Goal: Task Accomplishment & Management: Use online tool/utility

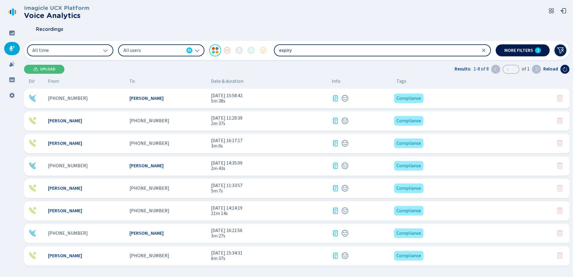
click at [515, 50] on span "More filters" at bounding box center [519, 50] width 29 height 5
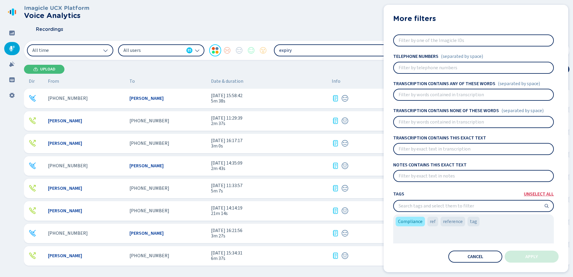
scroll to position [37, 0]
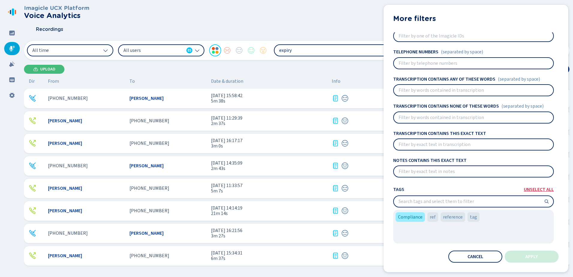
click at [537, 186] on div "Tags Unselect all" at bounding box center [473, 189] width 161 height 8
click at [536, 189] on span "Unselect all" at bounding box center [539, 189] width 30 height 5
click at [527, 254] on button "Apply" at bounding box center [532, 257] width 54 height 12
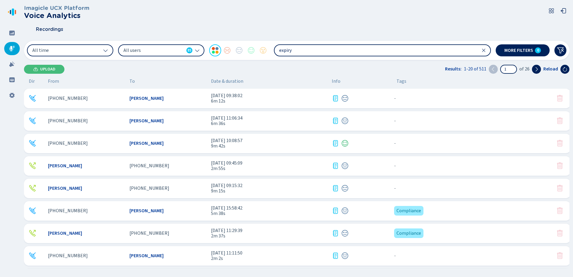
click at [120, 101] on div "[PHONE_NUMBER]" at bounding box center [86, 98] width 77 height 5
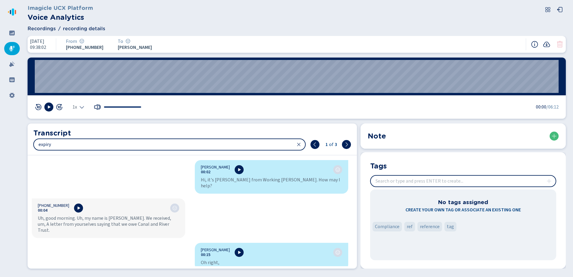
click at [10, 47] on icon at bounding box center [12, 49] width 6 height 6
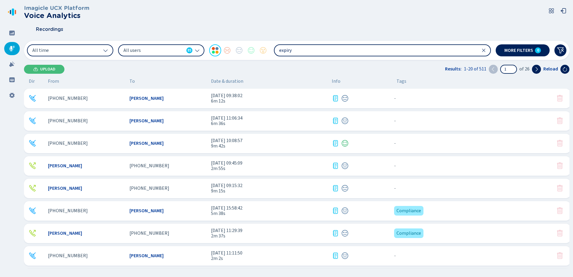
click at [135, 121] on span "[PERSON_NAME]" at bounding box center [147, 120] width 34 height 5
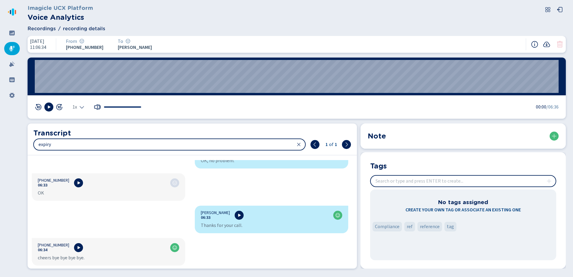
scroll to position [2593, 0]
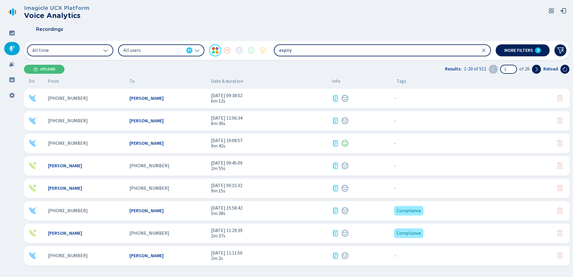
click at [86, 139] on div "[PHONE_NUMBER] [PERSON_NAME] [DATE] 10:08:57 9m 42s - {{hiddenTagsCount}} more" at bounding box center [297, 143] width 547 height 19
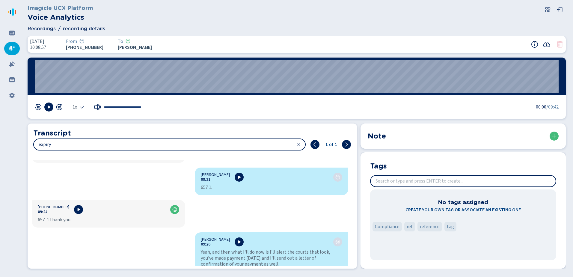
scroll to position [2296, 0]
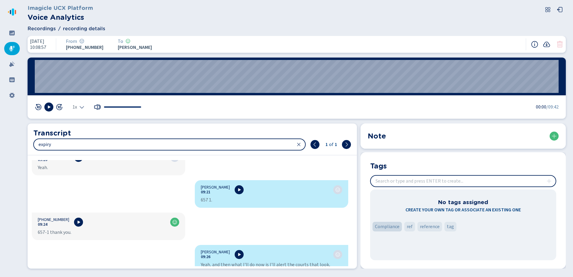
click at [385, 224] on span "Compliance" at bounding box center [387, 226] width 25 height 7
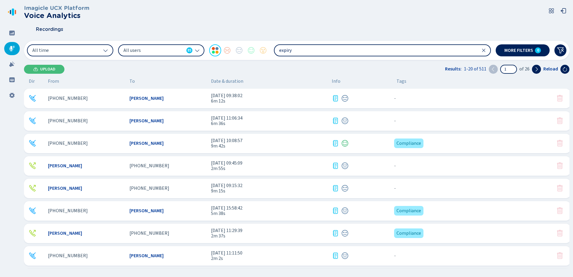
click at [101, 164] on div "[PERSON_NAME]" at bounding box center [86, 165] width 77 height 5
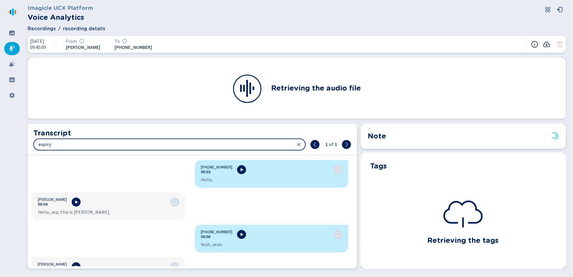
scroll to position [751, 0]
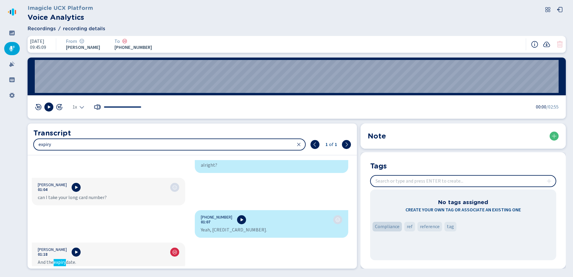
click at [393, 224] on span "Compliance" at bounding box center [387, 226] width 25 height 7
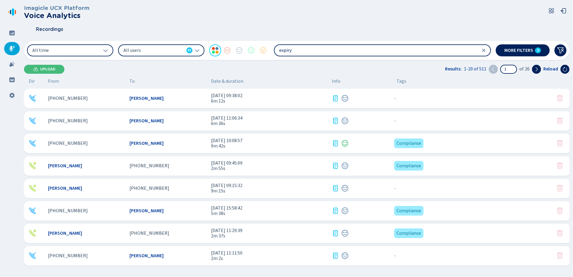
click at [101, 190] on div "[PERSON_NAME]" at bounding box center [86, 188] width 77 height 5
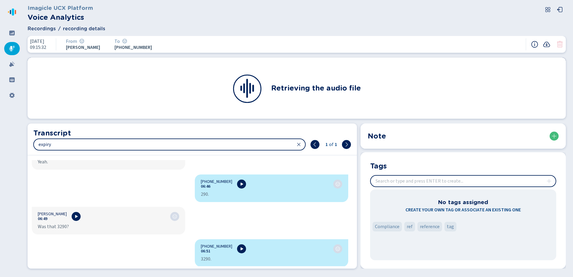
scroll to position [2184, 0]
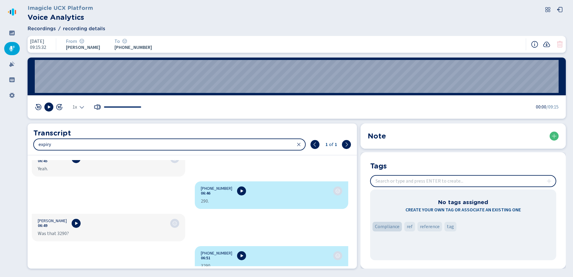
click at [392, 228] on span "Compliance" at bounding box center [387, 226] width 25 height 7
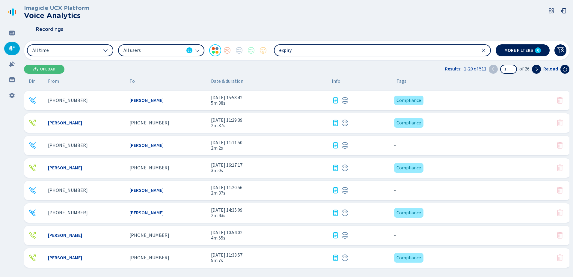
scroll to position [120, 0]
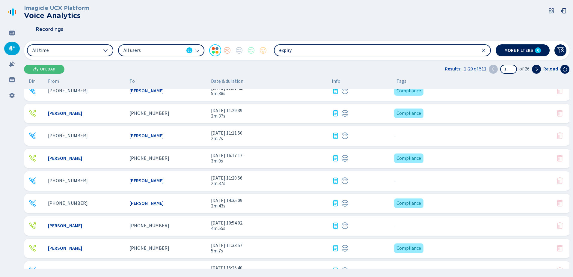
click at [147, 136] on span "[PERSON_NAME]" at bounding box center [147, 135] width 34 height 5
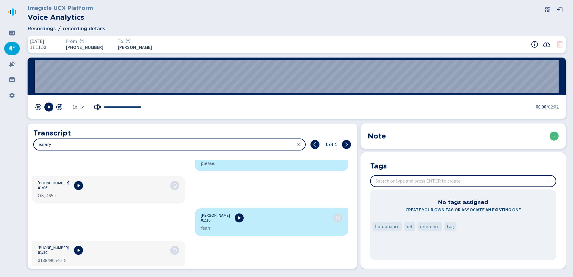
scroll to position [553, 0]
click at [379, 225] on span "Compliance" at bounding box center [387, 226] width 25 height 7
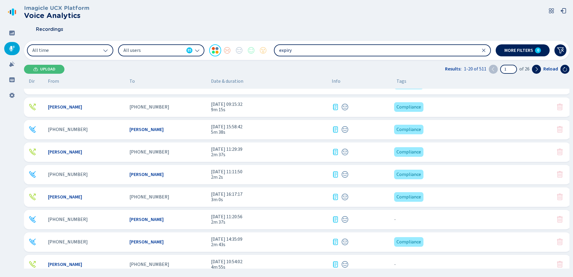
scroll to position [90, 0]
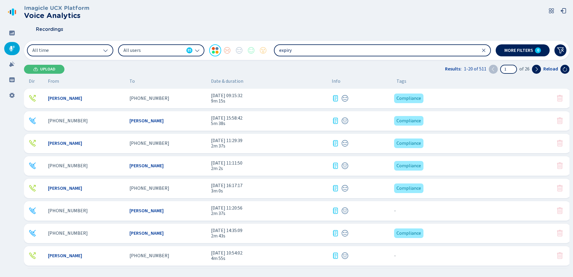
click at [134, 209] on span "[PERSON_NAME]" at bounding box center [147, 210] width 34 height 5
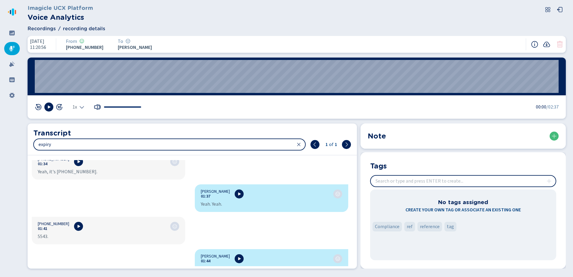
scroll to position [982, 0]
click at [390, 228] on span "Compliance" at bounding box center [387, 226] width 25 height 7
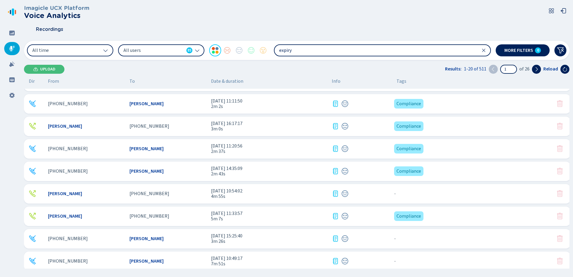
scroll to position [180, 0]
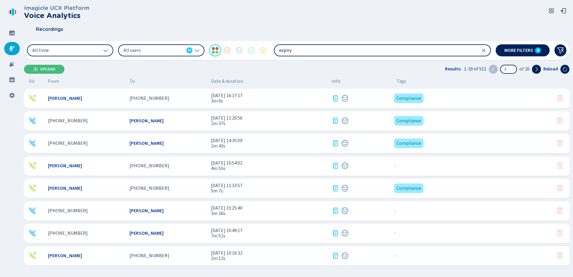
click at [127, 165] on div "[PERSON_NAME] [PHONE_NUMBER] [DATE] 10:54:02 4m 55s - {{hiddenTagsCount}} more" at bounding box center [297, 165] width 547 height 19
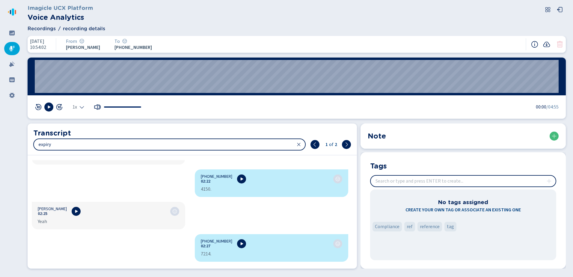
scroll to position [1313, 0]
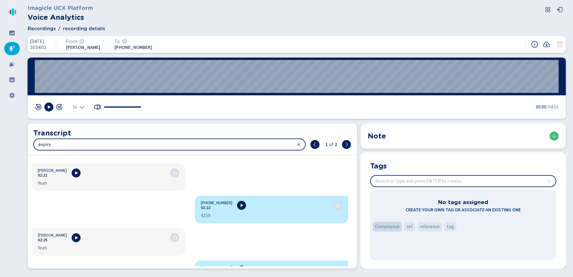
click at [385, 227] on span "Compliance" at bounding box center [387, 226] width 25 height 7
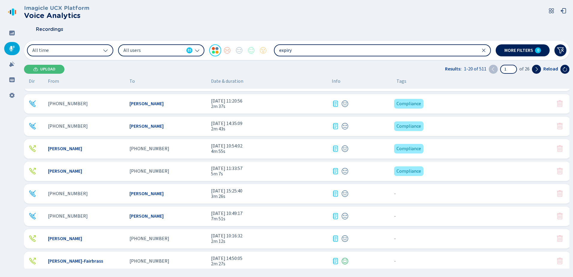
scroll to position [240, 0]
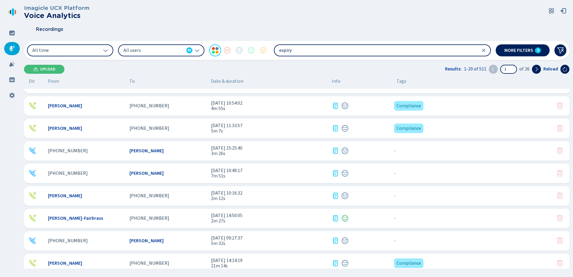
click at [134, 150] on span "[PERSON_NAME]" at bounding box center [147, 150] width 34 height 5
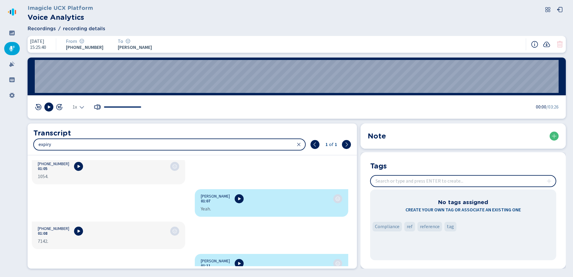
scroll to position [605, 0]
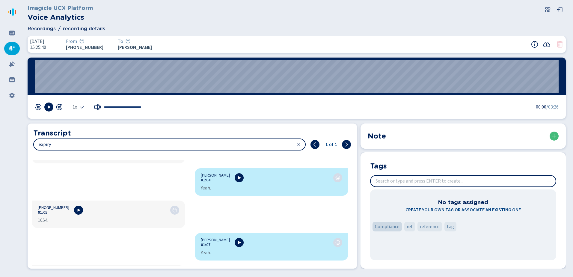
click at [384, 226] on span "Compliance" at bounding box center [387, 226] width 25 height 7
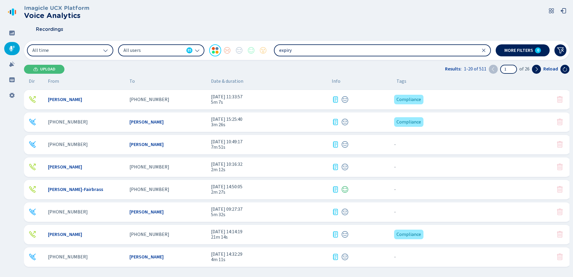
scroll to position [269, 0]
click at [122, 142] on div "[PHONE_NUMBER]" at bounding box center [86, 143] width 77 height 5
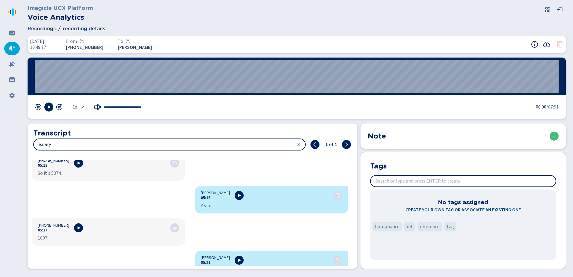
scroll to position [2215, 0]
click at [386, 226] on span "Compliance" at bounding box center [387, 226] width 25 height 7
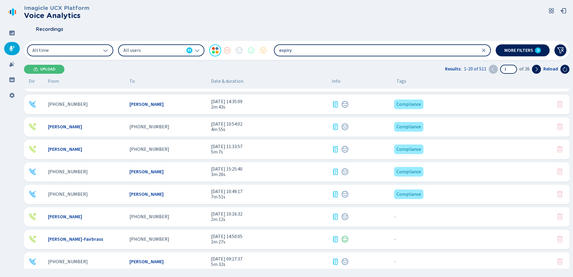
scroll to position [240, 0]
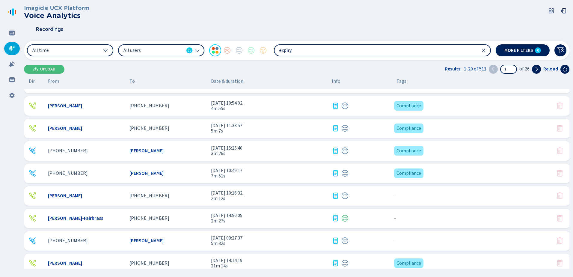
click at [72, 197] on span "[PERSON_NAME]" at bounding box center [65, 195] width 34 height 5
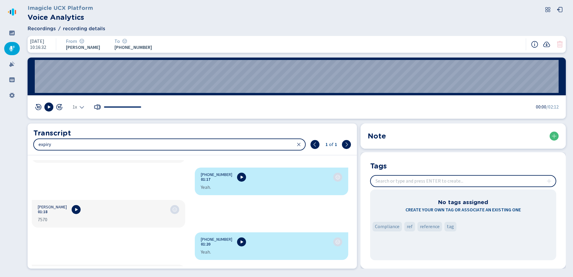
scroll to position [457, 0]
click at [391, 223] on div "Compliance" at bounding box center [387, 227] width 29 height 10
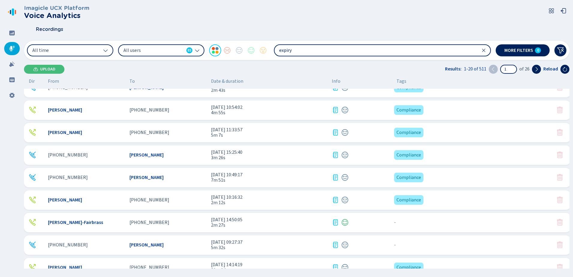
scroll to position [269, 0]
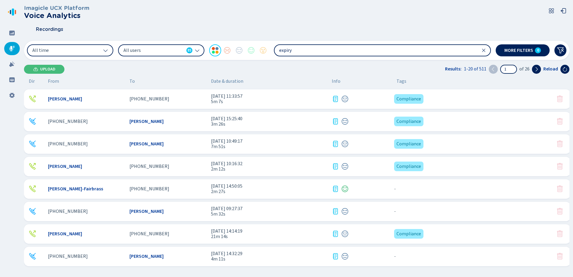
click at [176, 188] on div "[PHONE_NUMBER]" at bounding box center [168, 188] width 77 height 5
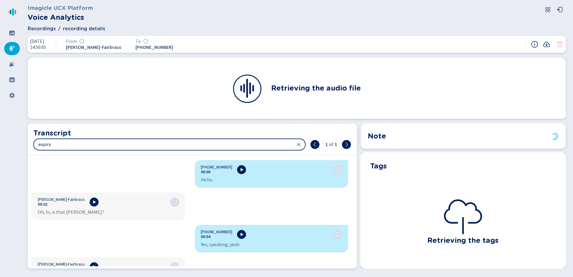
scroll to position [751, 0]
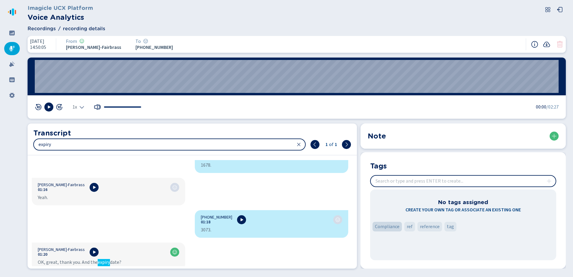
click at [387, 228] on span "Compliance" at bounding box center [387, 226] width 25 height 7
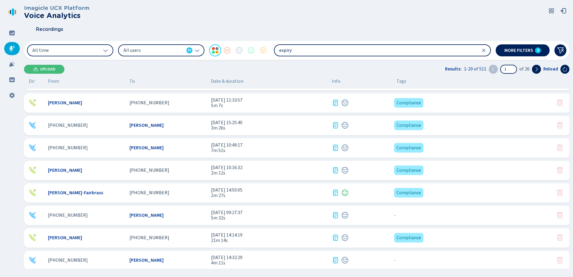
scroll to position [269, 0]
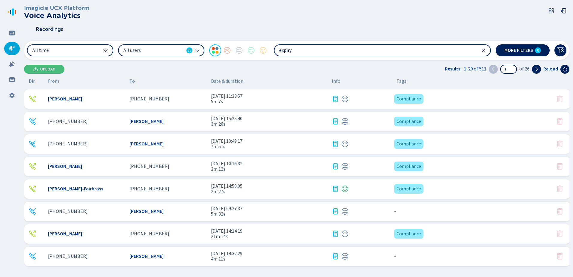
click at [147, 210] on span "[PERSON_NAME]" at bounding box center [147, 211] width 34 height 5
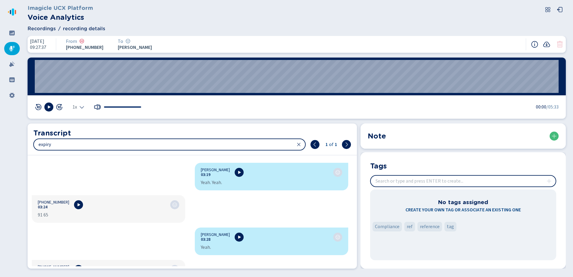
scroll to position [1047, 0]
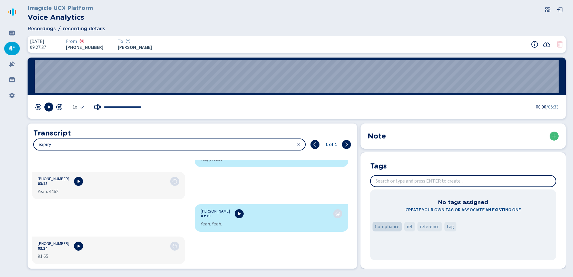
click at [383, 227] on span "Compliance" at bounding box center [387, 226] width 25 height 7
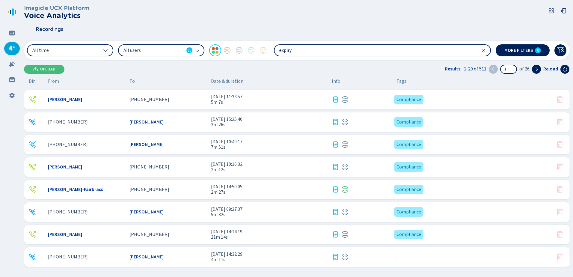
scroll to position [269, 0]
click at [118, 255] on div "[PHONE_NUMBER]" at bounding box center [86, 256] width 77 height 5
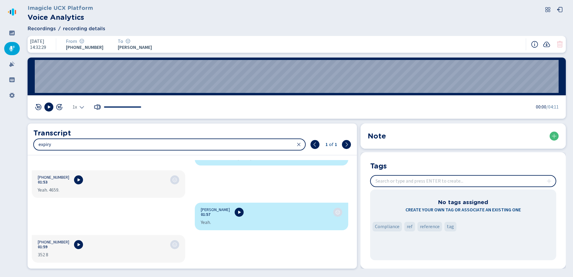
scroll to position [576, 0]
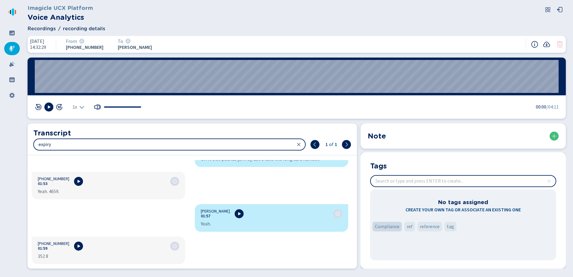
click at [387, 226] on span "Compliance" at bounding box center [387, 226] width 25 height 7
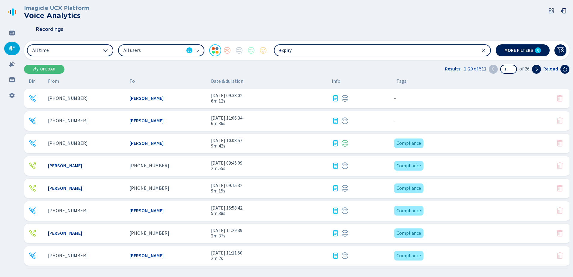
click at [168, 97] on div "[PERSON_NAME]" at bounding box center [168, 98] width 77 height 5
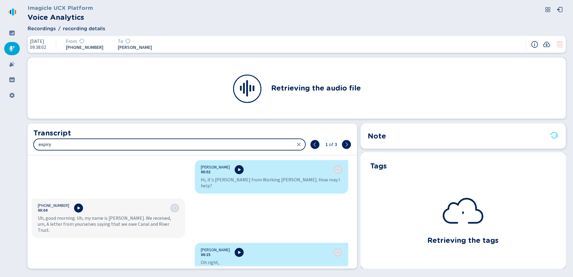
scroll to position [1425, 0]
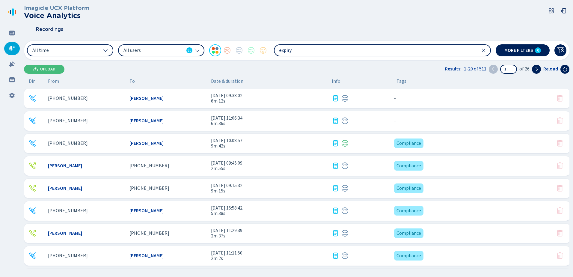
click at [174, 143] on div "[PERSON_NAME]" at bounding box center [168, 143] width 77 height 5
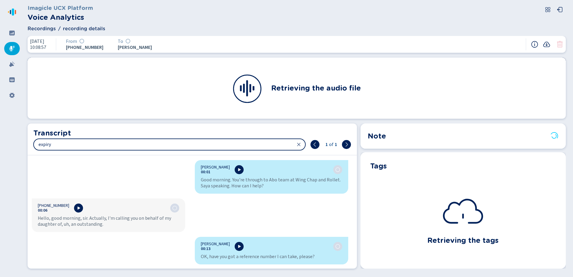
scroll to position [1936, 0]
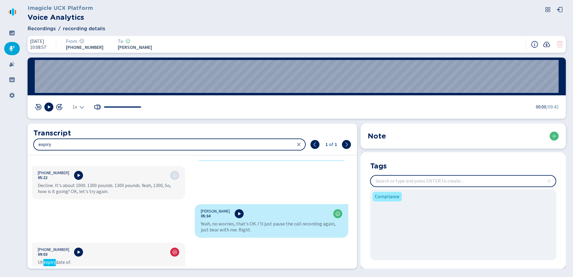
click at [547, 44] on icon at bounding box center [546, 44] width 7 height 7
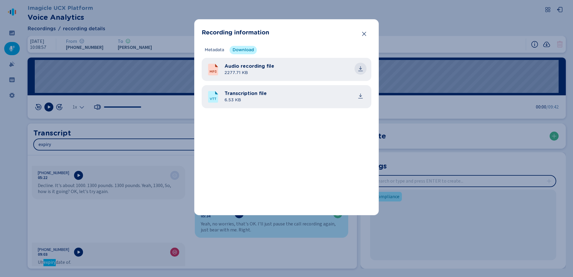
click at [363, 66] on icon "common.download" at bounding box center [361, 69] width 6 height 6
click at [362, 91] on button "common.download" at bounding box center [361, 96] width 12 height 12
click at [366, 34] on icon "Close" at bounding box center [364, 34] width 6 height 6
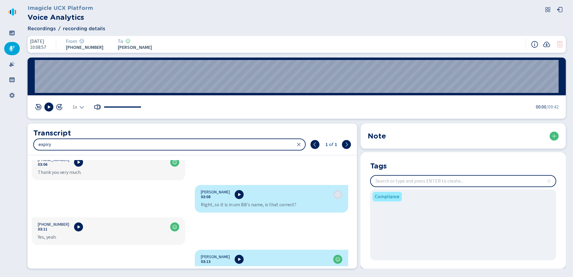
scroll to position [1336, 0]
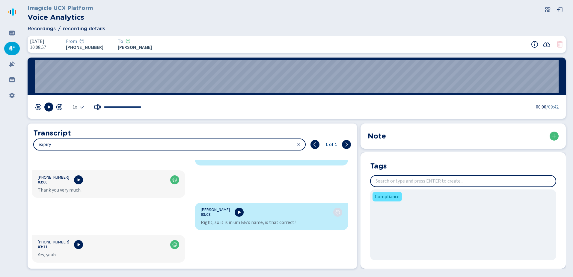
click at [386, 198] on span "Compliance" at bounding box center [387, 196] width 25 height 7
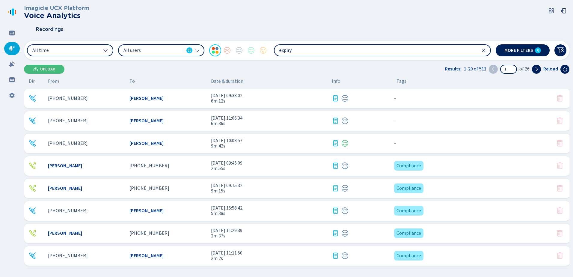
click at [72, 166] on span "[PERSON_NAME]" at bounding box center [65, 165] width 34 height 5
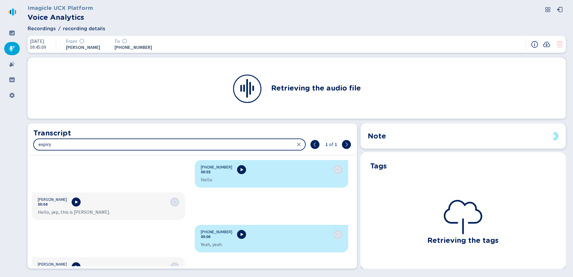
scroll to position [751, 0]
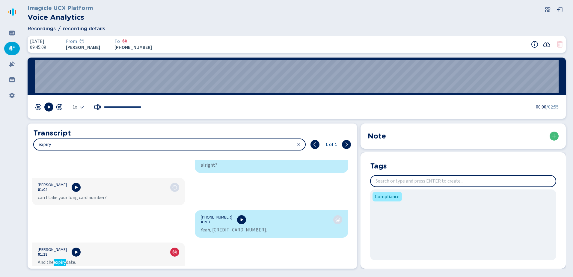
click at [546, 45] on icon at bounding box center [547, 44] width 7 height 5
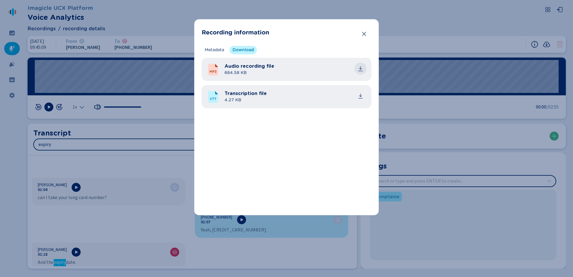
click at [362, 68] on icon "common.download" at bounding box center [361, 69] width 6 height 6
click at [359, 94] on icon "common.download" at bounding box center [361, 96] width 6 height 6
click at [362, 33] on icon "Close" at bounding box center [364, 34] width 6 height 6
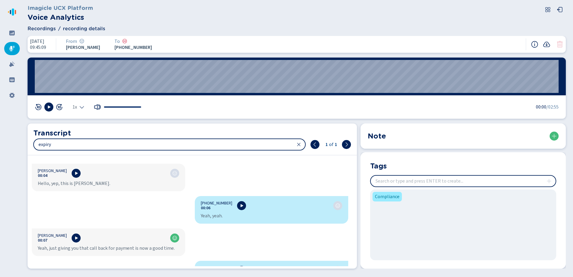
scroll to position [0, 0]
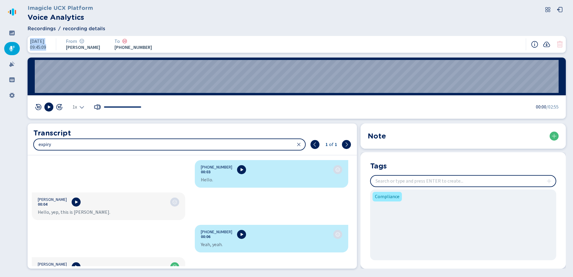
drag, startPoint x: 51, startPoint y: 47, endPoint x: 29, endPoint y: 37, distance: 23.7
click at [29, 37] on div "[DATE] 09:45:09 From [PERSON_NAME] To [PHONE_NUMBER]" at bounding box center [297, 44] width 538 height 17
copy div "[DATE] 09:45:09"
click at [11, 49] on icon at bounding box center [11, 48] width 5 height 5
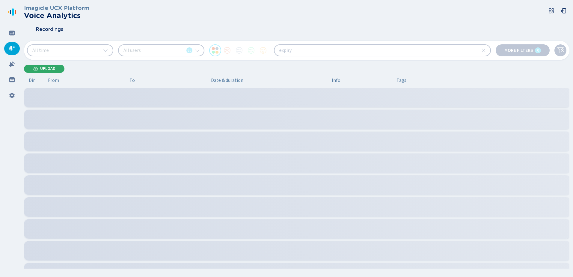
click at [48, 67] on span "Upload" at bounding box center [47, 68] width 15 height 5
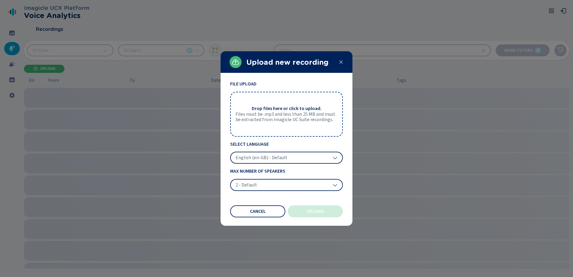
click at [296, 115] on span "Files must be .mp3 and less than 25 MB and must be extracted from Imagicle UC S…" at bounding box center [287, 117] width 102 height 11
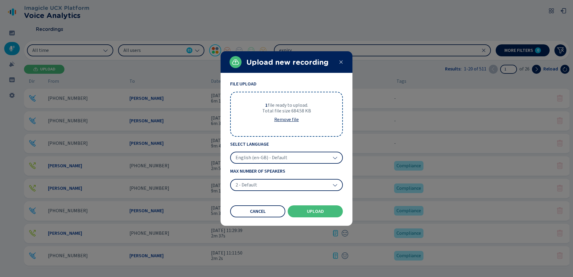
click at [305, 213] on button "Upload" at bounding box center [315, 211] width 55 height 12
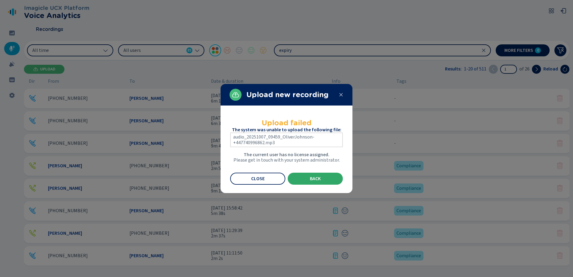
click at [320, 178] on span "Back" at bounding box center [315, 178] width 11 height 5
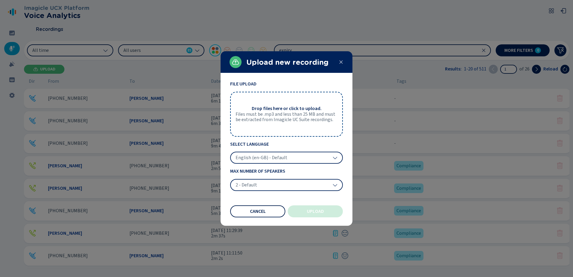
click at [260, 212] on span "Cancel" at bounding box center [258, 211] width 16 height 5
